Goal: Transaction & Acquisition: Purchase product/service

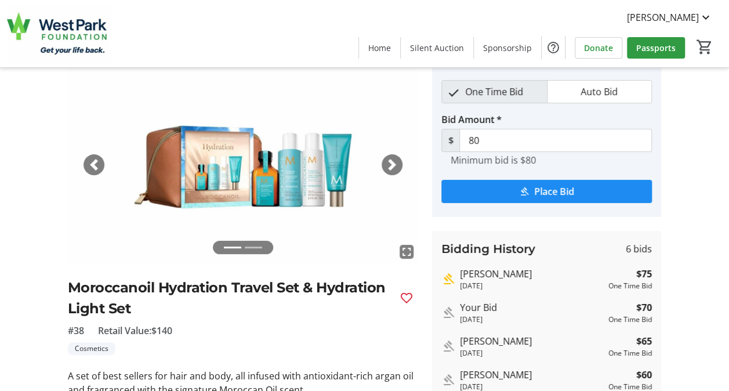
scroll to position [42, 0]
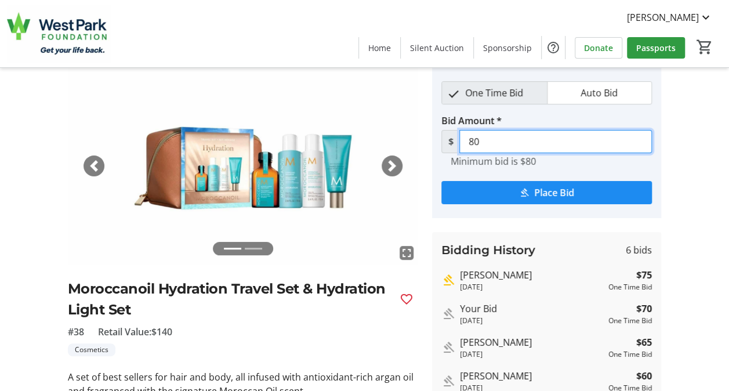
click at [483, 140] on input "80" at bounding box center [556, 141] width 193 height 23
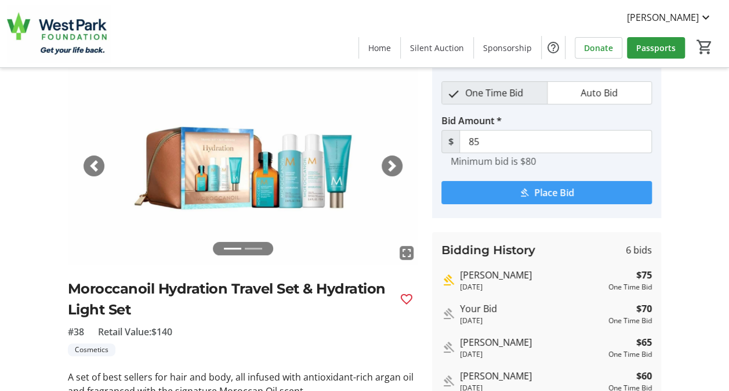
click at [544, 191] on span "Place Bid" at bounding box center [554, 193] width 40 height 14
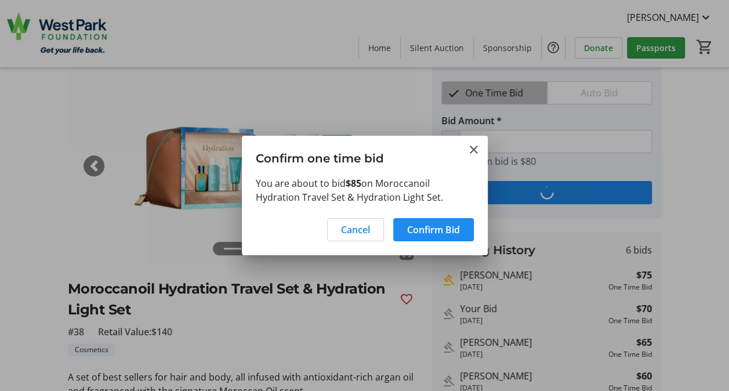
scroll to position [0, 0]
click at [418, 230] on span "Confirm Bid" at bounding box center [433, 230] width 53 height 14
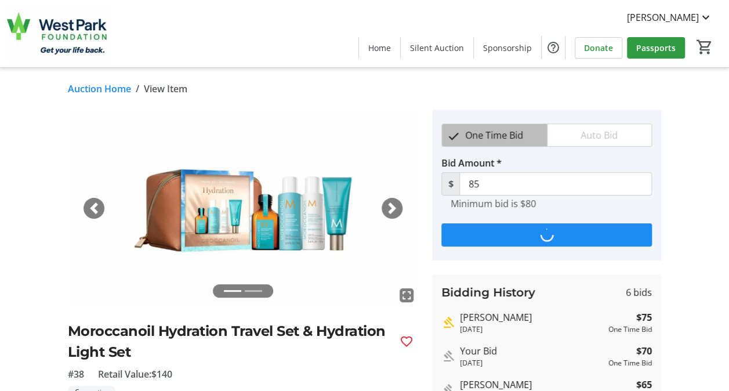
scroll to position [42, 0]
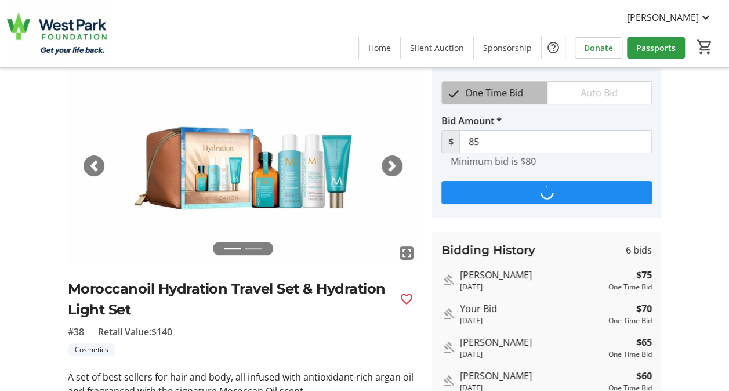
type input "90"
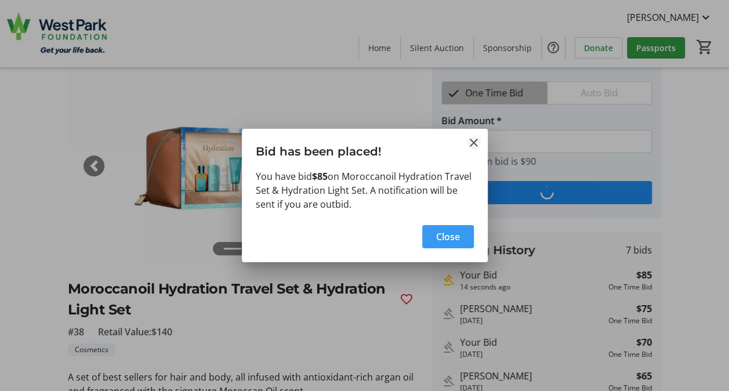
click at [473, 145] on mat-icon "Close" at bounding box center [474, 143] width 14 height 14
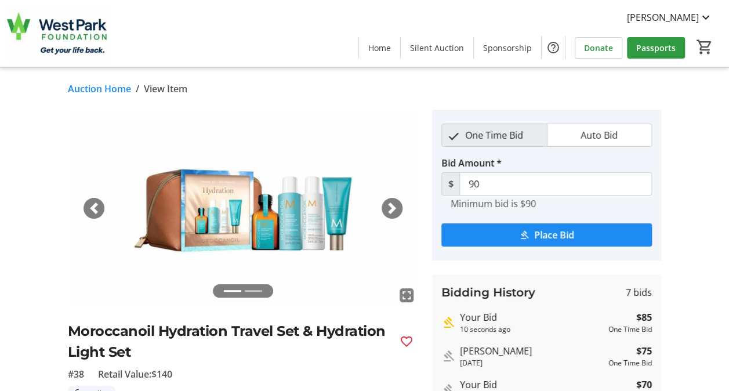
click at [92, 88] on link "Auction Home" at bounding box center [99, 89] width 63 height 14
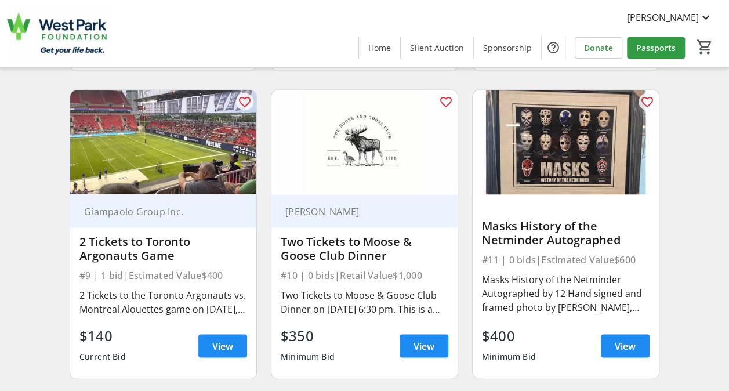
scroll to position [1010, 0]
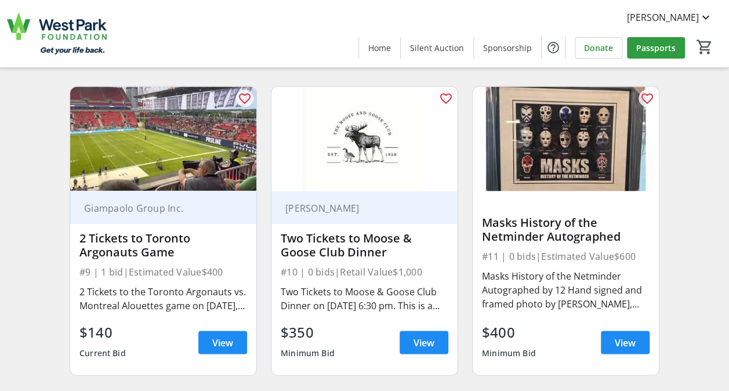
click at [316, 256] on div "Two Tickets to Moose & Goose Club Dinner" at bounding box center [365, 245] width 168 height 28
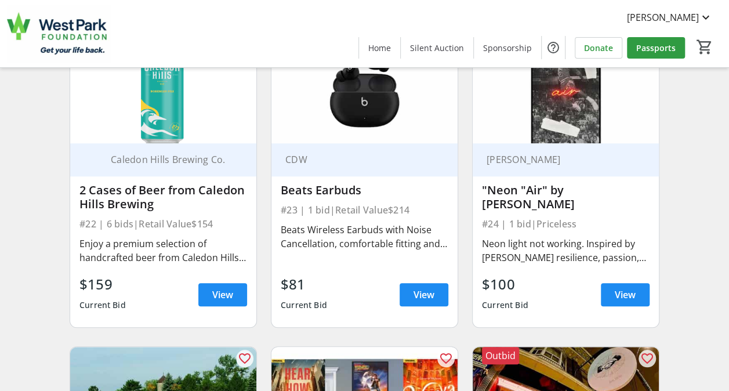
scroll to position [2599, 0]
click at [430, 302] on span "View" at bounding box center [424, 295] width 21 height 14
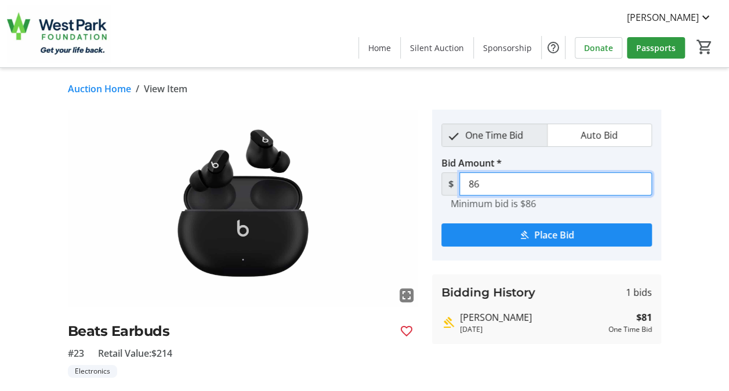
drag, startPoint x: 494, startPoint y: 187, endPoint x: 453, endPoint y: 180, distance: 41.8
click at [453, 180] on div "$ 86" at bounding box center [547, 183] width 211 height 23
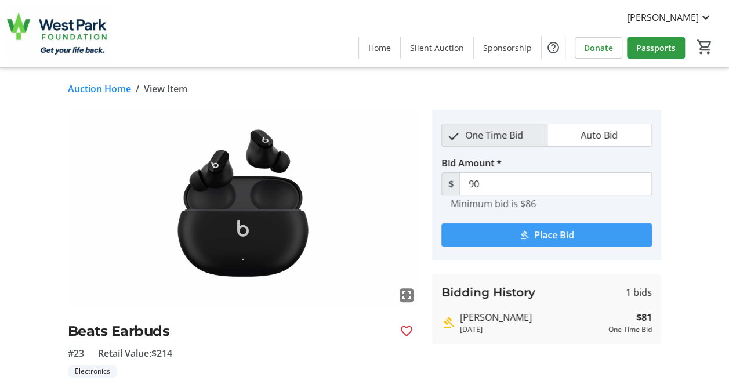
click at [547, 231] on span "Place Bid" at bounding box center [554, 235] width 40 height 14
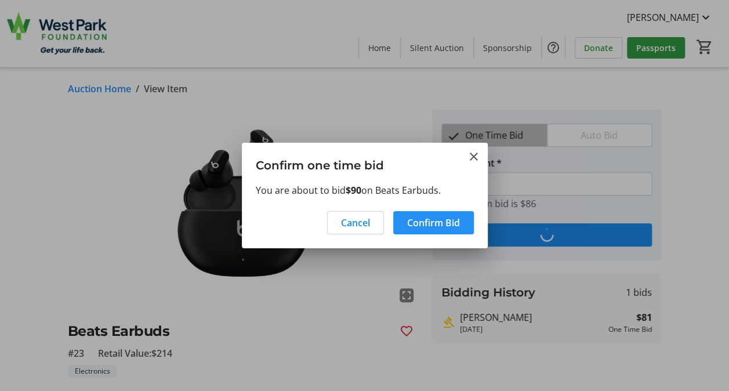
click at [418, 218] on span "Confirm Bid" at bounding box center [433, 223] width 53 height 14
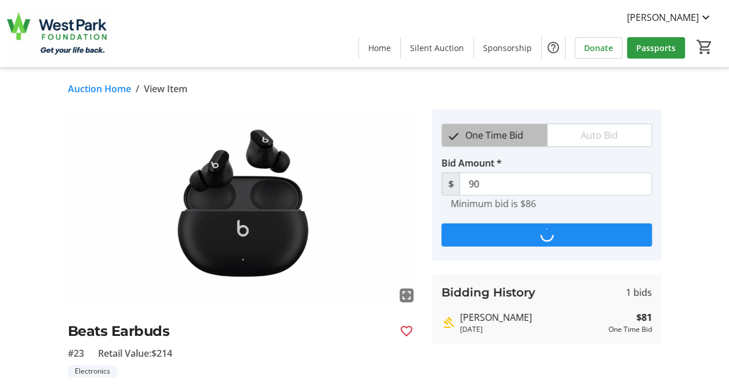
type input "95"
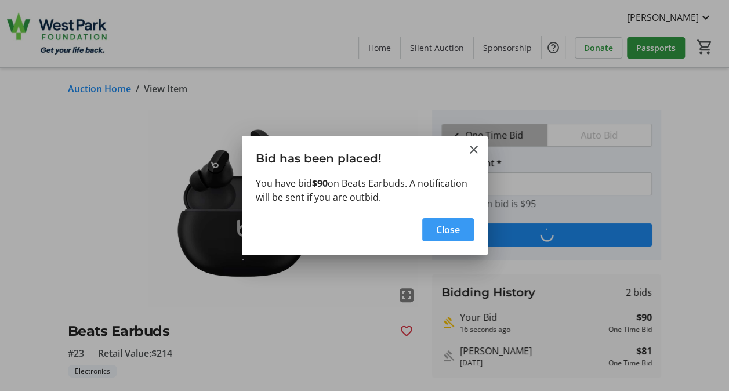
click at [462, 231] on span "button" at bounding box center [448, 230] width 52 height 28
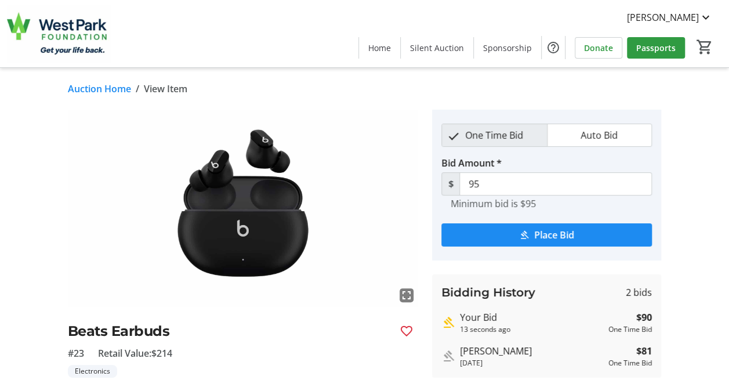
click at [92, 92] on link "Auction Home" at bounding box center [99, 89] width 63 height 14
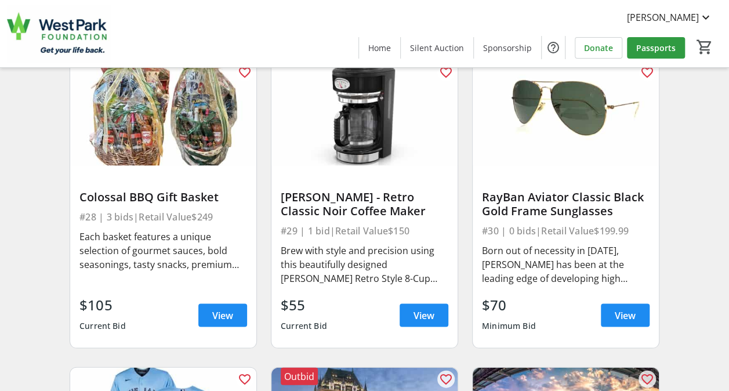
scroll to position [3191, 0]
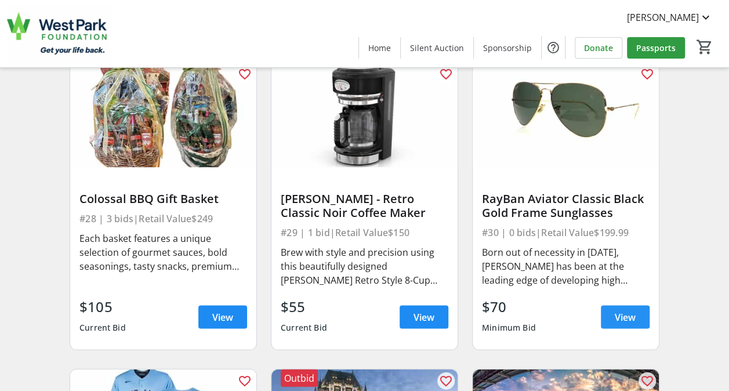
click at [621, 318] on span "View" at bounding box center [625, 317] width 21 height 14
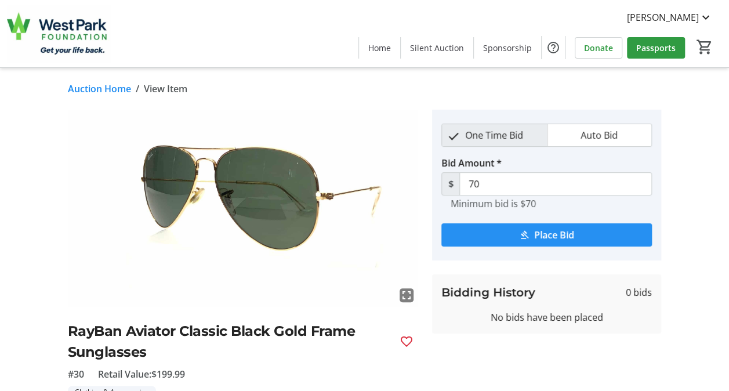
click at [541, 234] on span "Place Bid" at bounding box center [554, 235] width 40 height 14
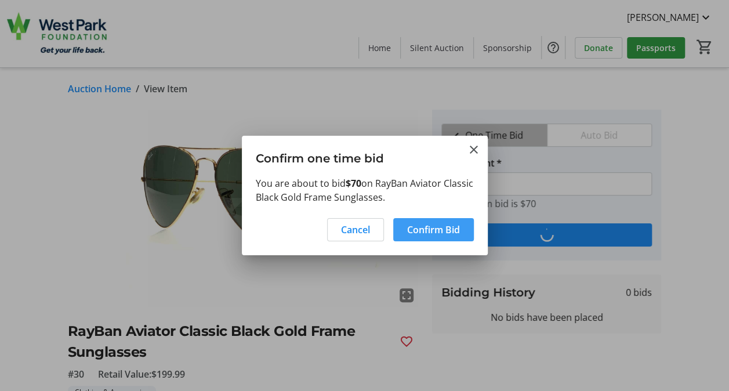
click at [420, 234] on span "Confirm Bid" at bounding box center [433, 230] width 53 height 14
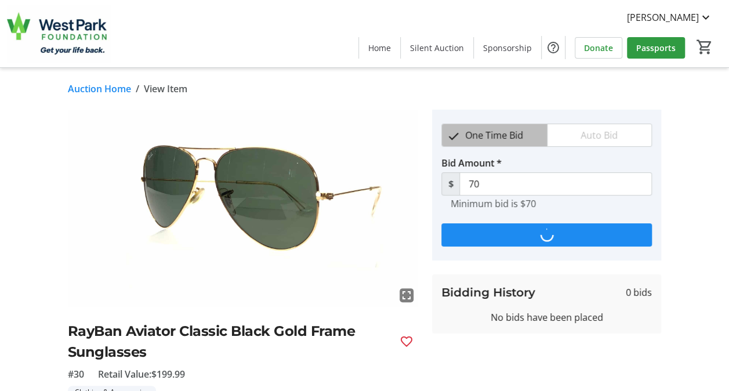
type input "75"
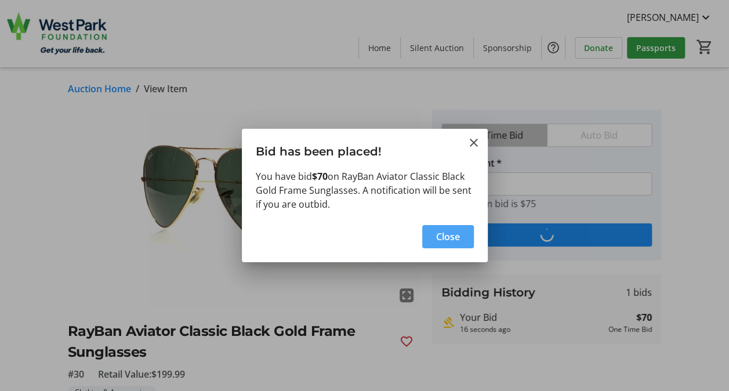
click at [454, 233] on span "Close" at bounding box center [448, 237] width 24 height 14
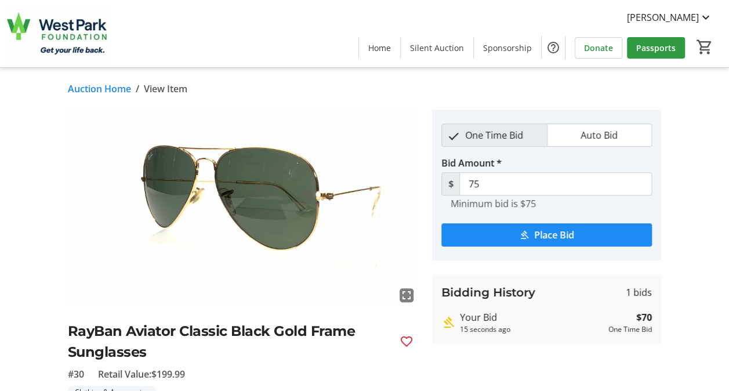
click at [83, 92] on link "Auction Home" at bounding box center [99, 89] width 63 height 14
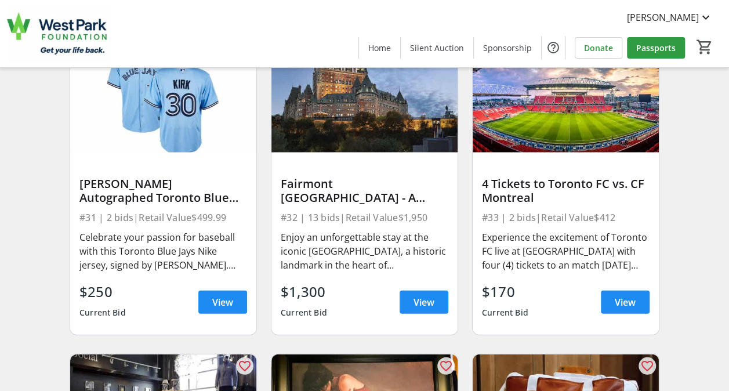
scroll to position [3513, 0]
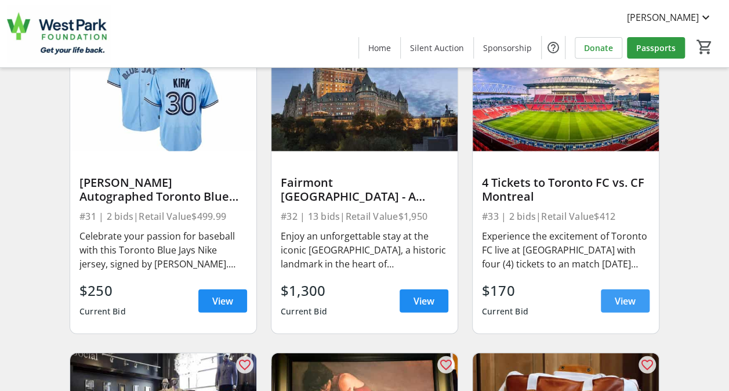
click at [626, 306] on span "View" at bounding box center [625, 301] width 21 height 14
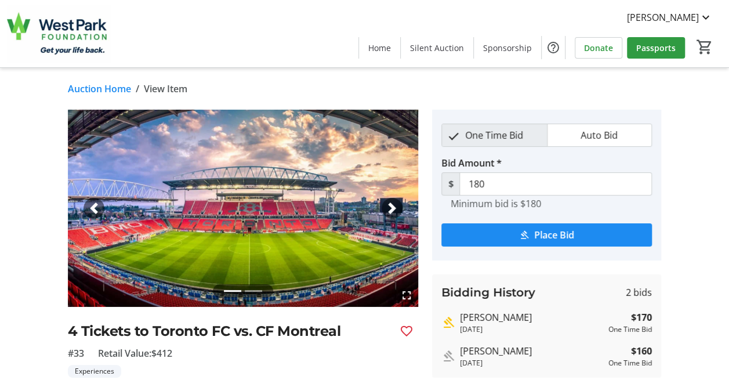
click at [92, 86] on link "Auction Home" at bounding box center [99, 89] width 63 height 14
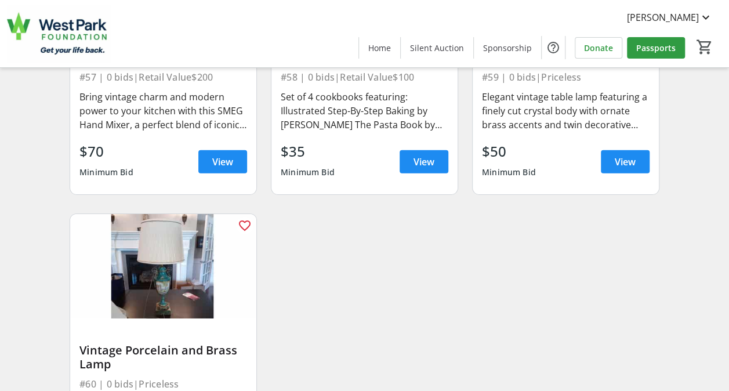
scroll to position [6247, 0]
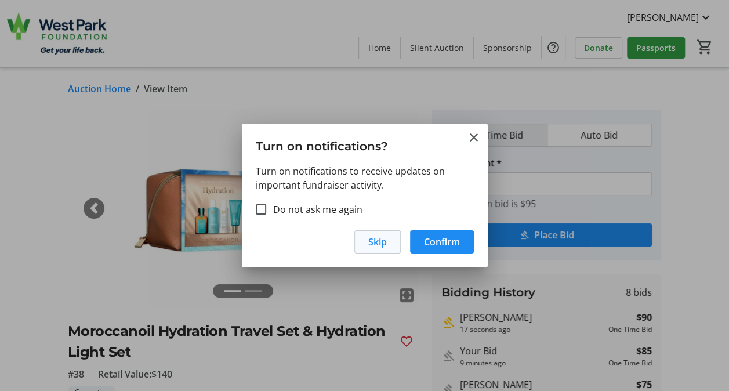
click at [377, 245] on span "Skip" at bounding box center [377, 242] width 19 height 14
